Goal: Check status

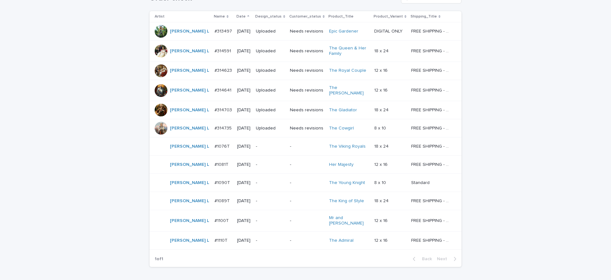
scroll to position [155, 0]
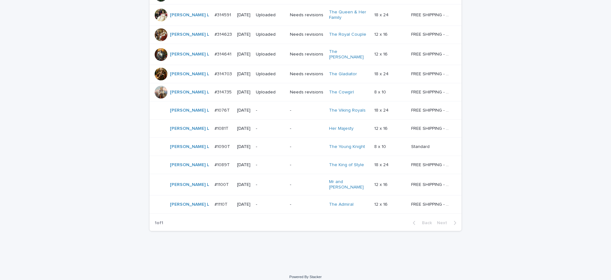
click at [256, 108] on p "-" at bounding box center [270, 110] width 29 height 5
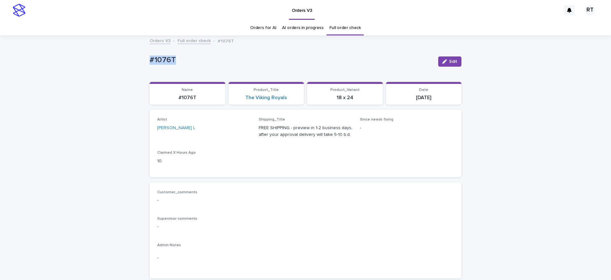
drag, startPoint x: 149, startPoint y: 54, endPoint x: 287, endPoint y: 64, distance: 138.3
copy p "#1076T"
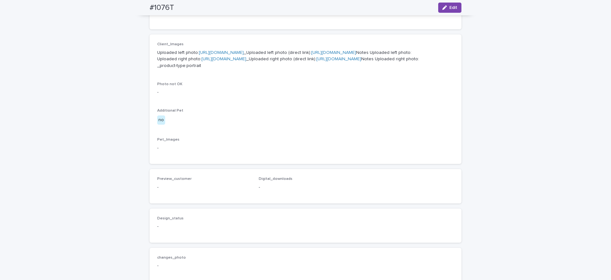
scroll to position [245, 0]
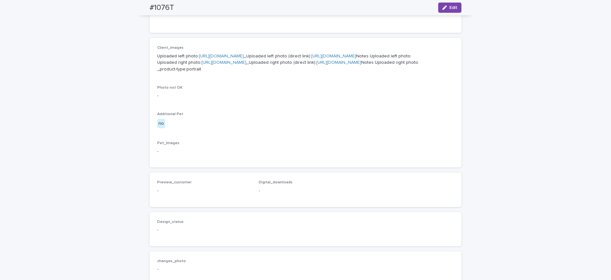
click at [201, 58] on link "[URL][DOMAIN_NAME]" at bounding box center [221, 56] width 45 height 4
click at [202, 65] on link "[URL][DOMAIN_NAME]" at bounding box center [224, 62] width 45 height 4
drag, startPoint x: 170, startPoint y: 7, endPoint x: 219, endPoint y: 11, distance: 48.9
click at [203, 9] on div "#1076T Edit" at bounding box center [305, 7] width 343 height 15
copy h2 "#1076T"
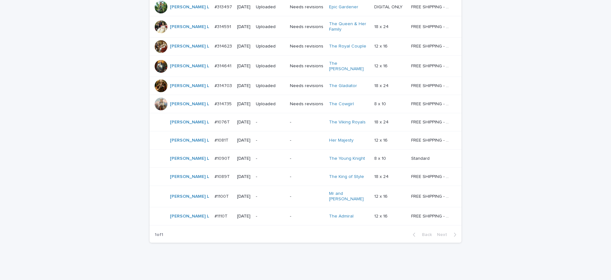
scroll to position [155, 0]
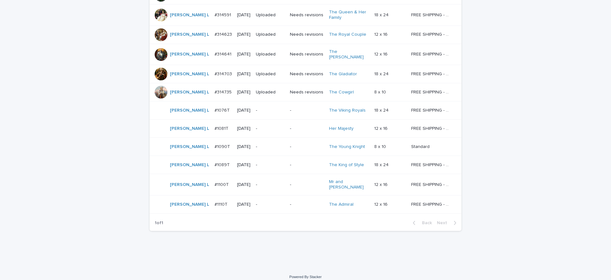
click at [256, 183] on div "-" at bounding box center [270, 184] width 29 height 11
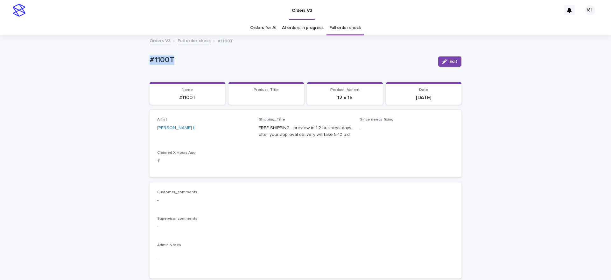
drag, startPoint x: 131, startPoint y: 54, endPoint x: 214, endPoint y: 57, distance: 82.9
copy p "#1100T"
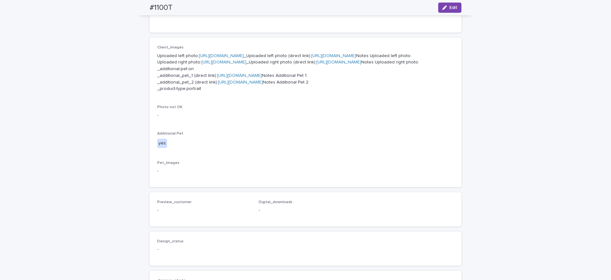
scroll to position [260, 0]
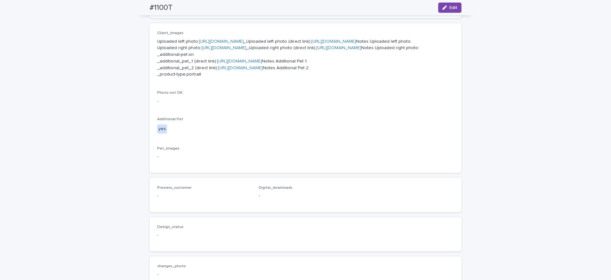
click at [201, 44] on link "https://cdn.shopify.com-uploadkit.app/s/files/1/0033/4807/0511/files/download.h…" at bounding box center [221, 41] width 45 height 4
click at [214, 78] on p "Uploaded left photo: https://cdn.shopify.com-uploadkit.app/s/files/1/0033/4807/…" at bounding box center [305, 58] width 297 height 40
click at [224, 50] on link "https://cdn.shopify.com-uploadkit.app/s/files/1/0033/4807/0511/files/download.h…" at bounding box center [224, 48] width 45 height 4
click at [250, 63] on link "https://2tvk6gcudi.ucarecd.net/3b7850c0-e8db-4247-97b9-ca88c3e9b67f/" at bounding box center [239, 61] width 45 height 4
drag, startPoint x: 238, startPoint y: 142, endPoint x: 243, endPoint y: 143, distance: 4.8
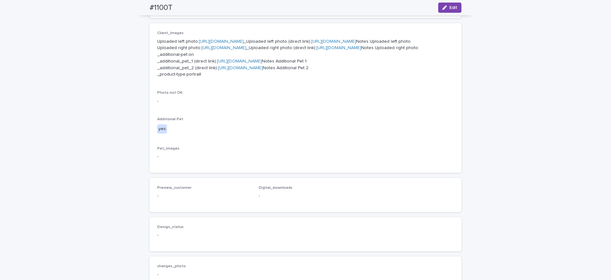
click at [238, 78] on p "Uploaded left photo: https://cdn.shopify.com-uploadkit.app/s/files/1/0033/4807/…" at bounding box center [305, 58] width 297 height 40
click at [251, 70] on link "https://2tvk6gcudi.ucarecd.net/278e7df6-1ae0-4dda-a150-2bd93e7b2342/" at bounding box center [240, 68] width 45 height 4
drag, startPoint x: 142, startPoint y: 6, endPoint x: 220, endPoint y: 14, distance: 78.8
click at [198, 11] on div "#1100T Edit" at bounding box center [305, 7] width 343 height 15
copy h2 "#1100T"
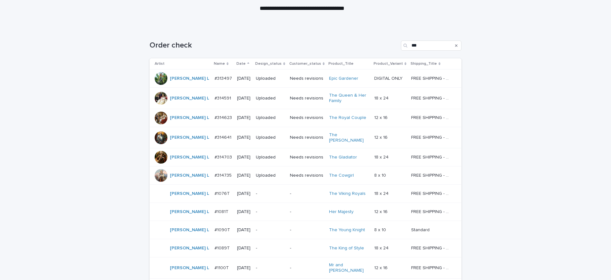
scroll to position [155, 0]
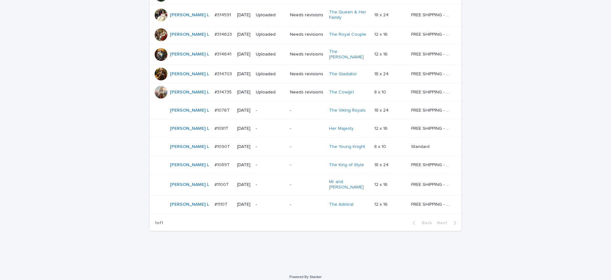
click at [61, 112] on div "Loading... Saving… Loading... Saving… Order check *** Artist Name Date Design_s…" at bounding box center [305, 106] width 611 height 323
click at [258, 127] on p "-" at bounding box center [270, 128] width 29 height 5
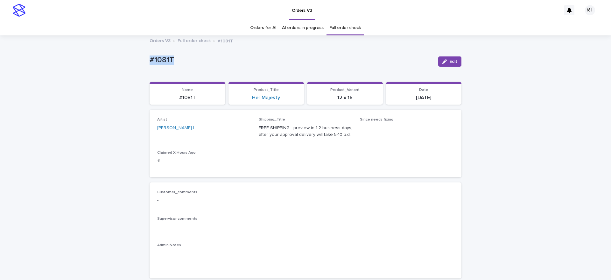
drag, startPoint x: 141, startPoint y: 55, endPoint x: 247, endPoint y: 62, distance: 105.9
copy p "#1081T"
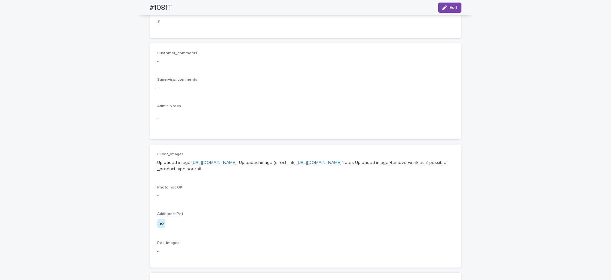
scroll to position [138, 0]
click at [211, 172] on p "Uploaded image: https://cdn.shopify.com-uploadkit.app/s/files/1/0033/4807/0511/…" at bounding box center [305, 166] width 297 height 13
click at [220, 166] on link "https://cdn.shopify.com-uploadkit.app/s/files/1/0033/4807/0511/files/download.h…" at bounding box center [214, 163] width 45 height 4
drag, startPoint x: 28, startPoint y: 38, endPoint x: 146, endPoint y: 27, distance: 118.3
click at [32, 40] on div "Loading... Saving… Loading... Saving… #1081T Edit #1081T Edit Sorry, there was …" at bounding box center [305, 188] width 611 height 580
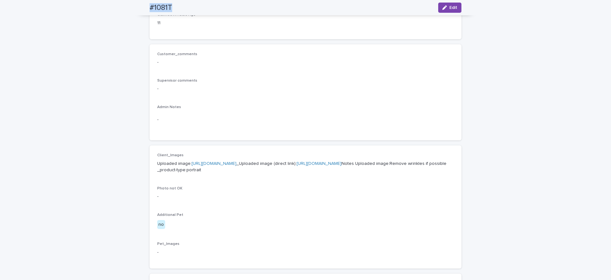
drag, startPoint x: 142, startPoint y: 6, endPoint x: 226, endPoint y: 16, distance: 84.6
click at [199, 10] on div "#1081T Edit" at bounding box center [305, 7] width 343 height 15
copy h2 "#1081T"
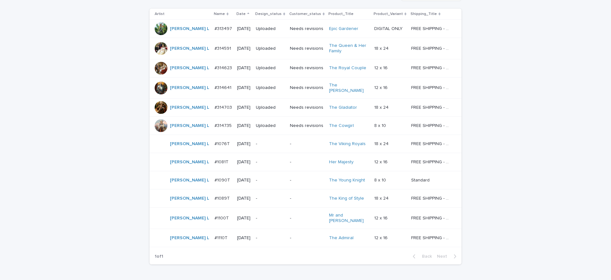
scroll to position [155, 0]
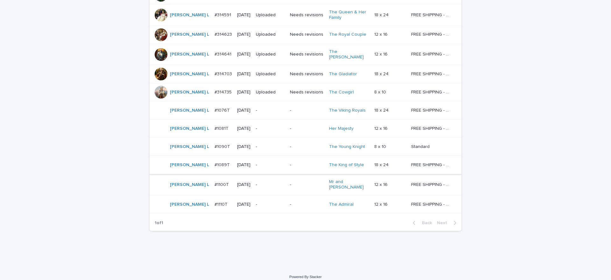
click at [84, 152] on div "Loading... Saving… Loading... Saving… Order check *** Artist Name Date Design_s…" at bounding box center [305, 106] width 611 height 323
click at [256, 201] on div "-" at bounding box center [270, 204] width 29 height 11
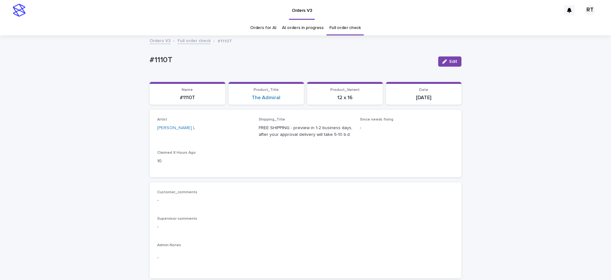
drag, startPoint x: 160, startPoint y: 60, endPoint x: 190, endPoint y: 60, distance: 29.9
copy p "#1110T"
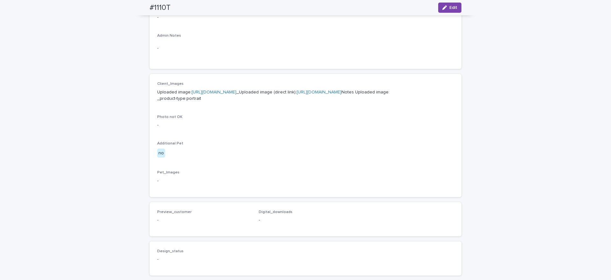
scroll to position [222, 0]
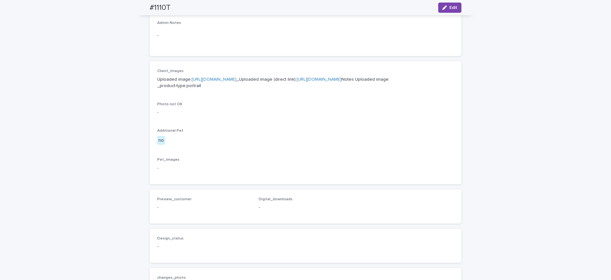
click at [191, 89] on p "Uploaded image: https://cdn.shopify.com-uploadkit.app/s/files/1/0033/4807/0511/…" at bounding box center [305, 82] width 297 height 13
click at [199, 82] on link "https://cdn.shopify.com-uploadkit.app/s/files/1/0033/4807/0511/files/download.h…" at bounding box center [214, 79] width 45 height 4
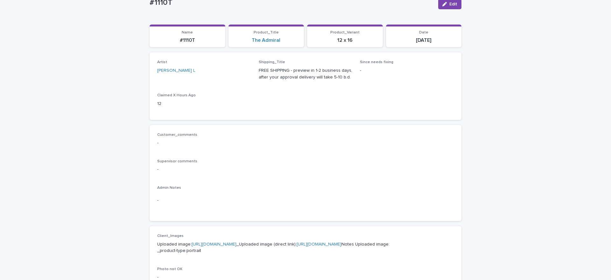
scroll to position [0, 0]
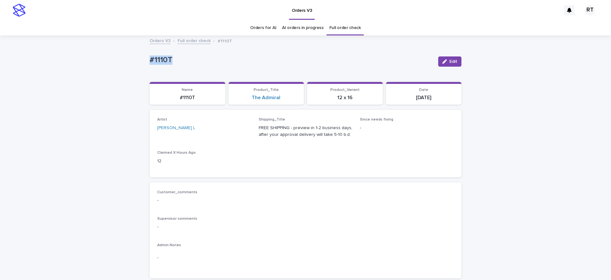
drag, startPoint x: 137, startPoint y: 55, endPoint x: 255, endPoint y: 57, distance: 118.2
copy p "#1110T"
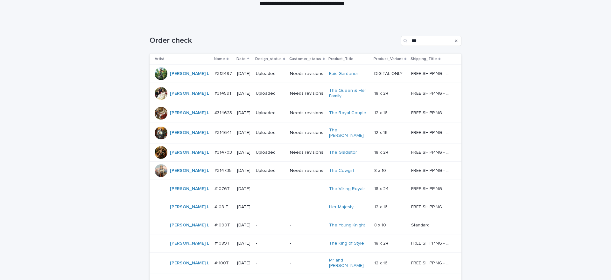
scroll to position [155, 0]
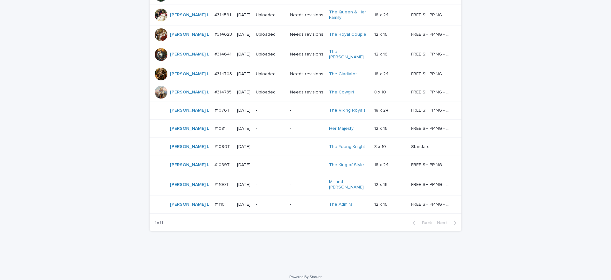
click at [256, 147] on div "-" at bounding box center [270, 146] width 29 height 11
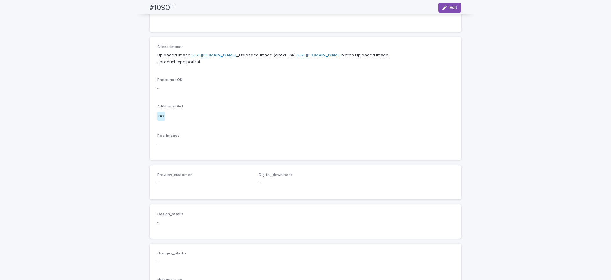
scroll to position [268, 0]
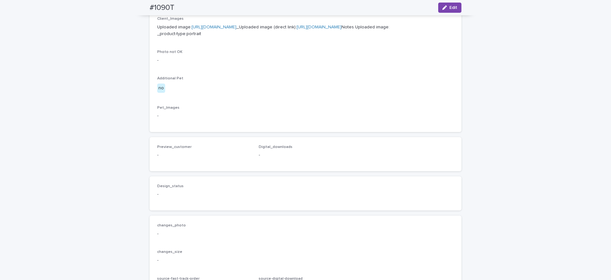
click at [197, 29] on link "https://cdn.shopify.com-uploadkit.app/s/files/1/0033/4807/0511/files/download.h…" at bounding box center [214, 27] width 45 height 4
drag, startPoint x: 190, startPoint y: 7, endPoint x: 230, endPoint y: 14, distance: 40.4
click at [195, 8] on div "#1090T Edit" at bounding box center [305, 7] width 343 height 15
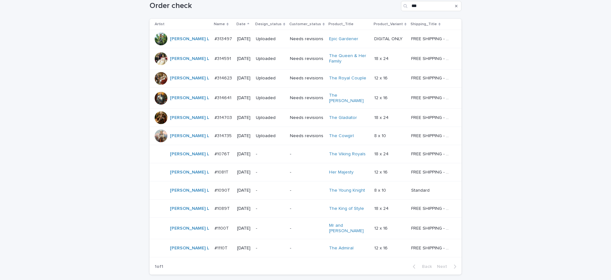
scroll to position [155, 0]
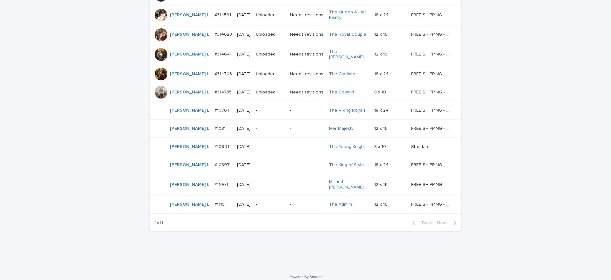
drag, startPoint x: 63, startPoint y: 64, endPoint x: 67, endPoint y: 65, distance: 4.2
click at [66, 66] on div "Loading... Saving… Loading... Saving… Order check *** Artist Name Date Design_s…" at bounding box center [305, 106] width 611 height 323
click at [257, 163] on p "-" at bounding box center [270, 164] width 29 height 5
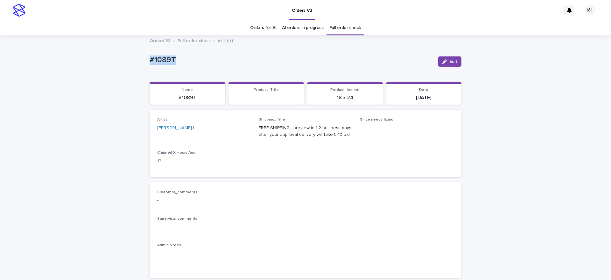
drag, startPoint x: 171, startPoint y: 53, endPoint x: 282, endPoint y: 64, distance: 112.3
copy p "#1089T"
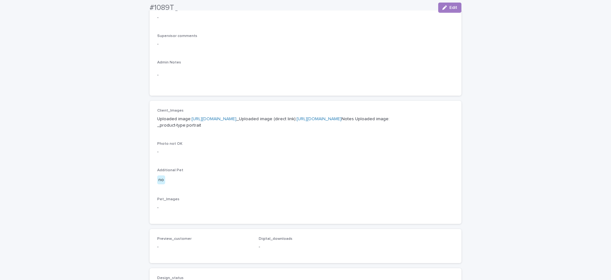
scroll to position [194, 0]
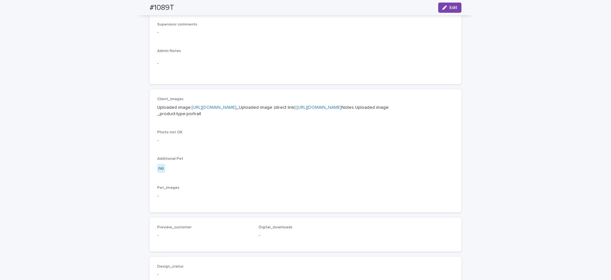
click at [214, 110] on link "https://cdn.shopify.com-uploadkit.app/s/files/1/0033/4807/0511/files/download.h…" at bounding box center [214, 107] width 45 height 4
drag, startPoint x: 143, startPoint y: 8, endPoint x: 223, endPoint y: 19, distance: 80.8
click at [199, 14] on div "#1089T Edit" at bounding box center [305, 7] width 343 height 15
copy h2 "#1089T"
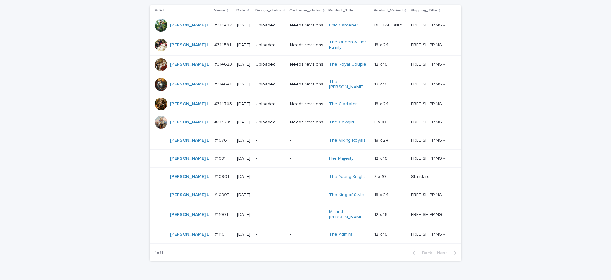
scroll to position [155, 0]
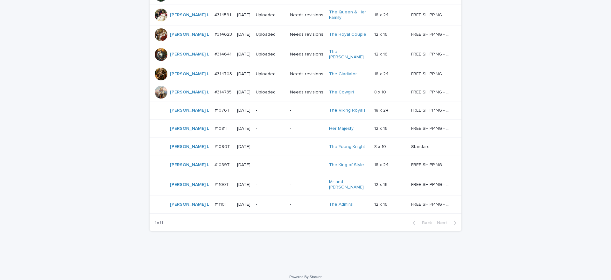
click at [37, 174] on div "Loading... Saving… Loading... Saving… Order check *** Artist Name Date Design_s…" at bounding box center [305, 106] width 611 height 323
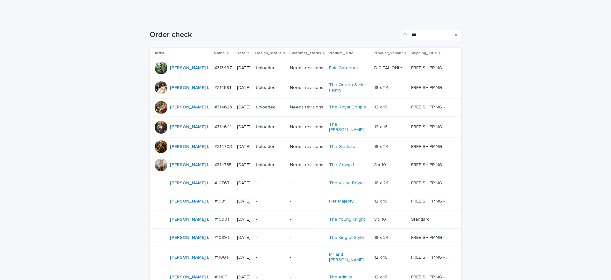
scroll to position [86, 0]
